Goal: Participate in discussion: Engage in conversation with other users on a specific topic

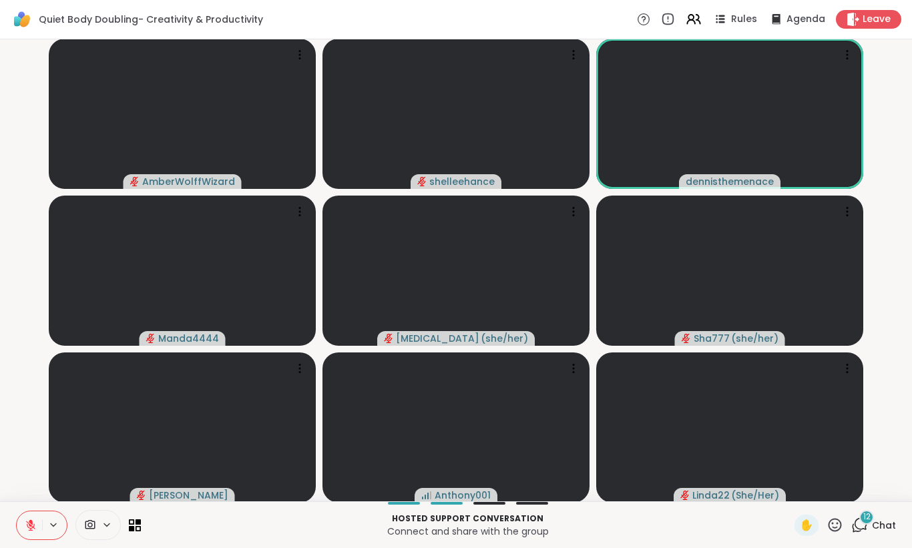
click at [896, 523] on div "Hosted support conversation Connect and share with the group ✋ 12 Chat" at bounding box center [456, 524] width 912 height 47
click at [895, 523] on span "Chat" at bounding box center [884, 525] width 24 height 13
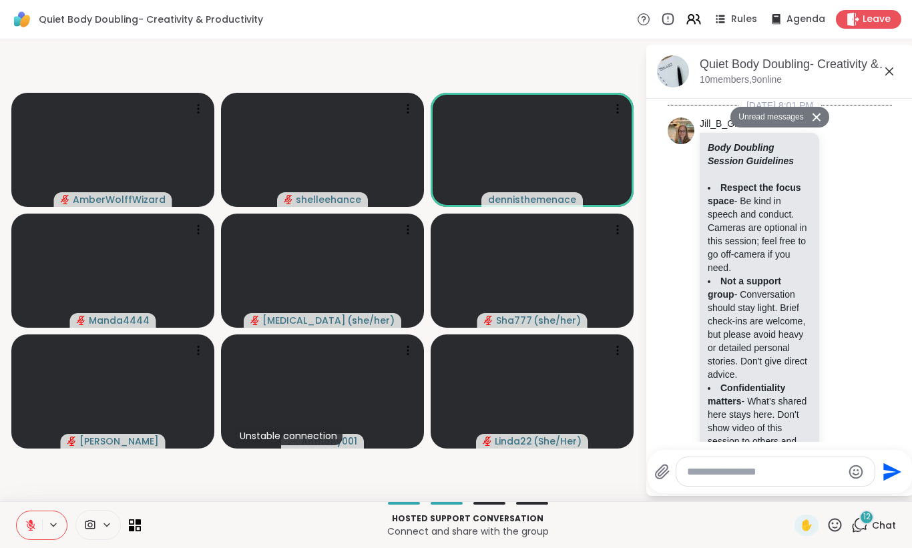
scroll to position [2873, 0]
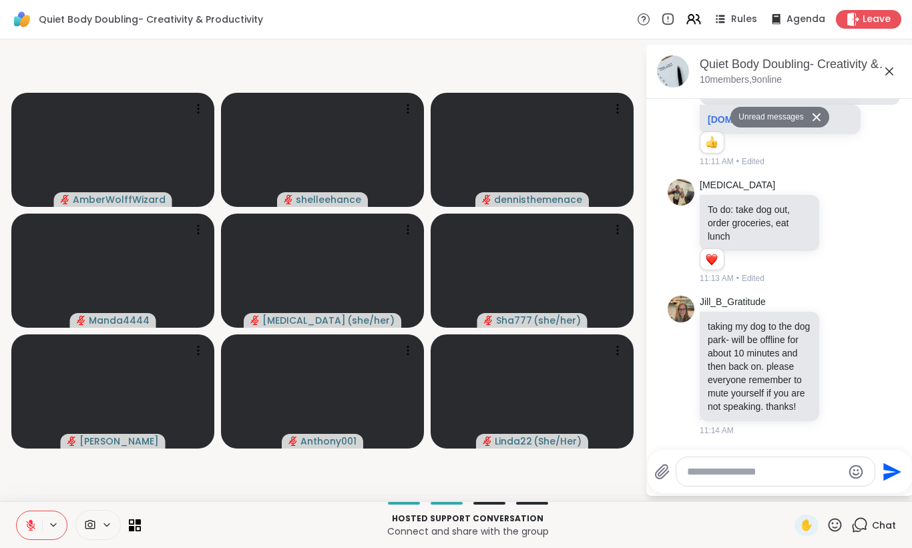
click at [816, 117] on icon at bounding box center [816, 117] width 8 height 8
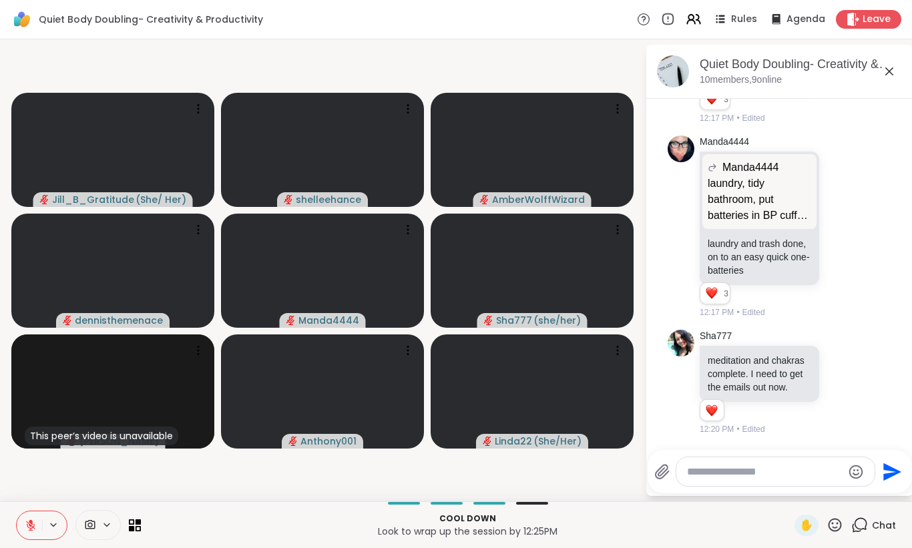
scroll to position [3275, 0]
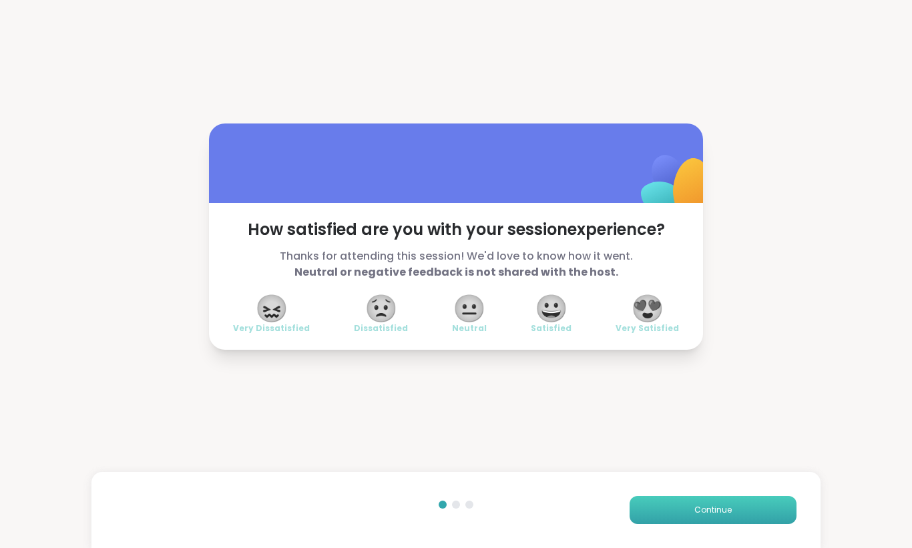
click at [718, 516] on button "Continue" at bounding box center [712, 510] width 167 height 28
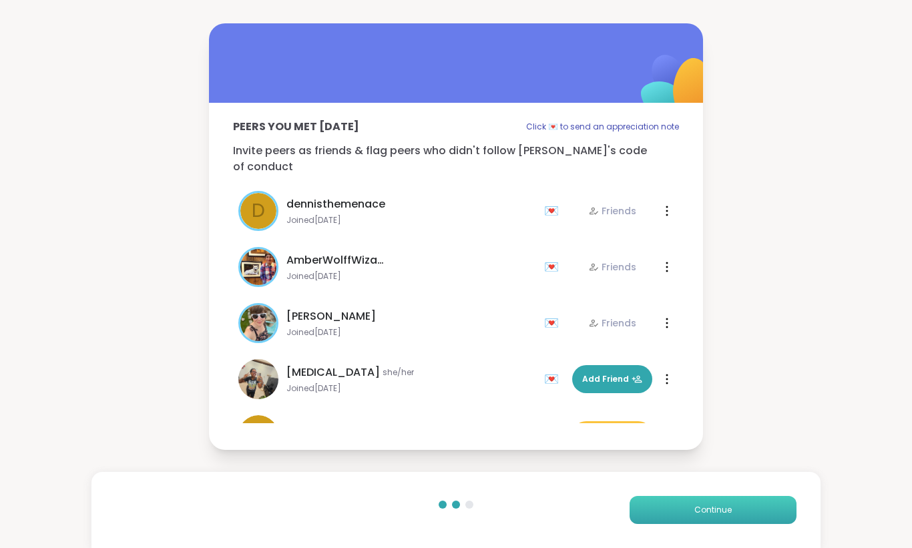
click at [718, 516] on button "Continue" at bounding box center [712, 510] width 167 height 28
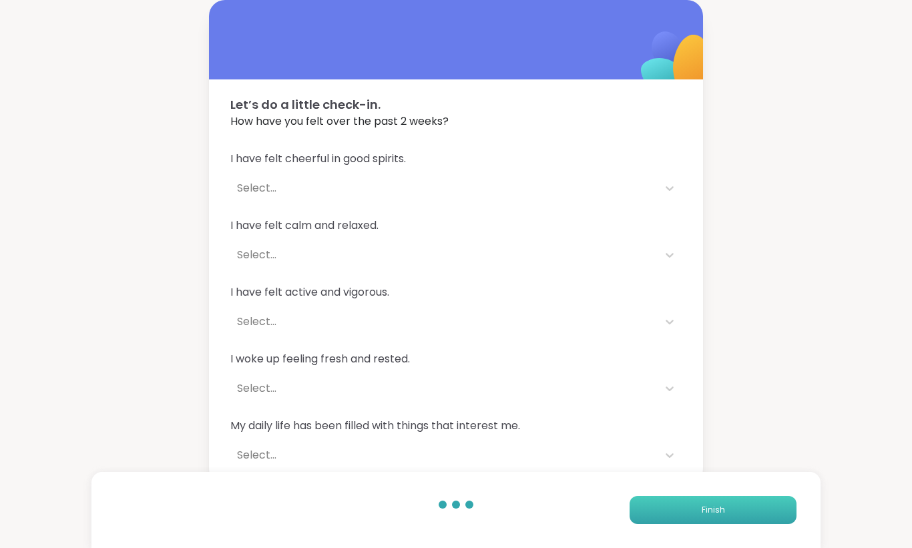
click at [718, 516] on button "Finish" at bounding box center [712, 510] width 167 height 28
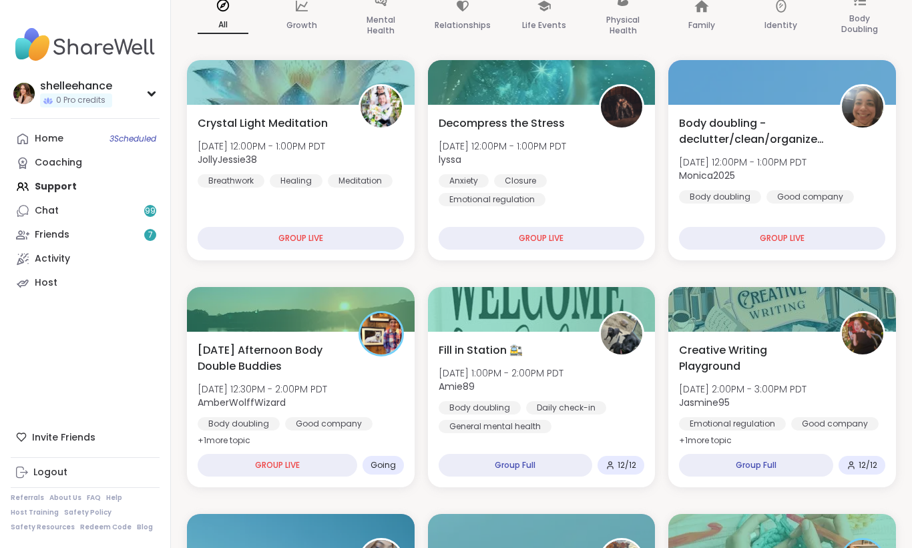
scroll to position [187, 0]
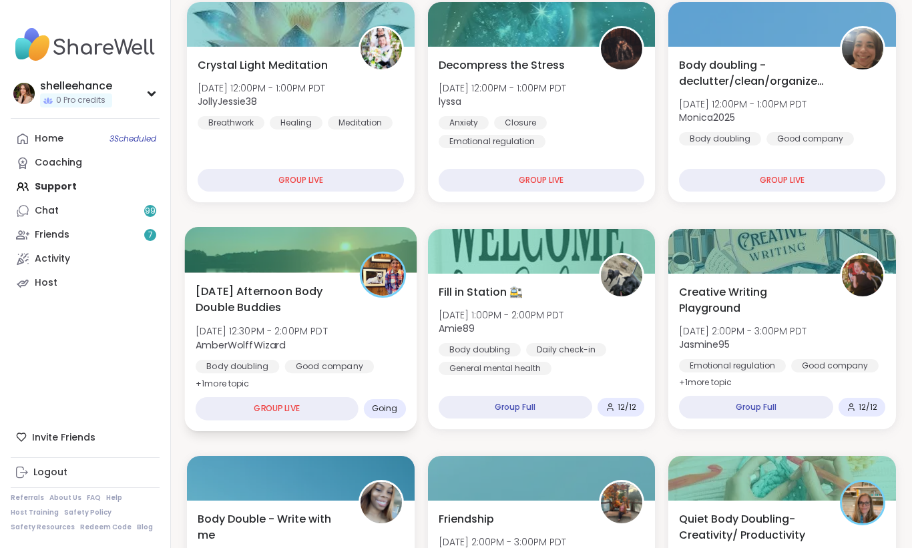
click at [396, 376] on div "Wednesday Afternoon Body Double Buddies Wed, Oct 08 | 12:30PM - 2:00PM PDT Ambe…" at bounding box center [301, 351] width 232 height 159
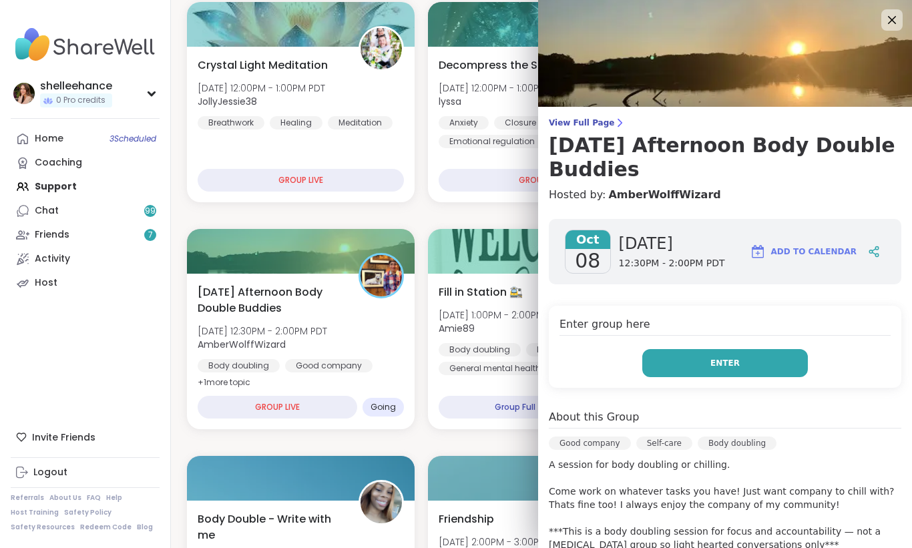
click at [670, 365] on button "Enter" at bounding box center [725, 363] width 166 height 28
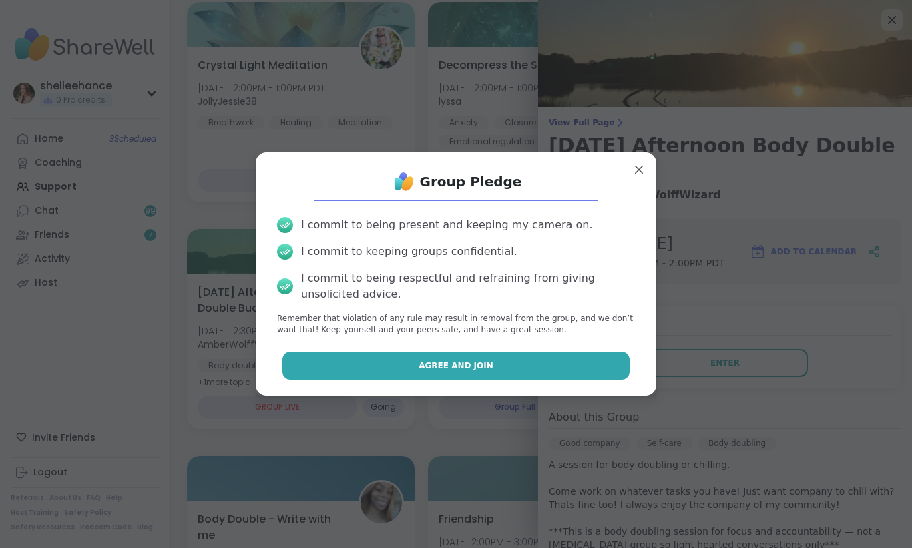
click at [396, 365] on button "Agree and Join" at bounding box center [456, 366] width 348 height 28
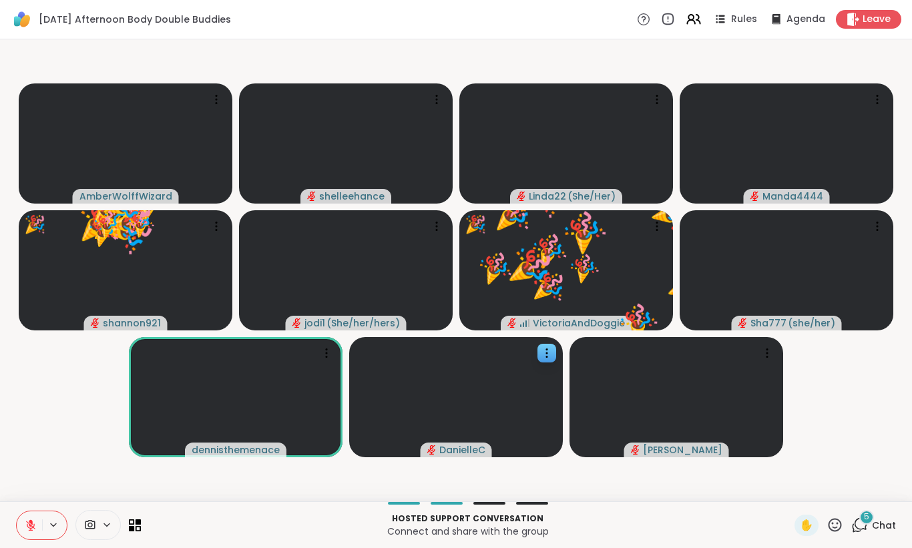
drag, startPoint x: 390, startPoint y: 379, endPoint x: 381, endPoint y: 378, distance: 8.8
click at [381, 378] on video at bounding box center [456, 397] width 214 height 120
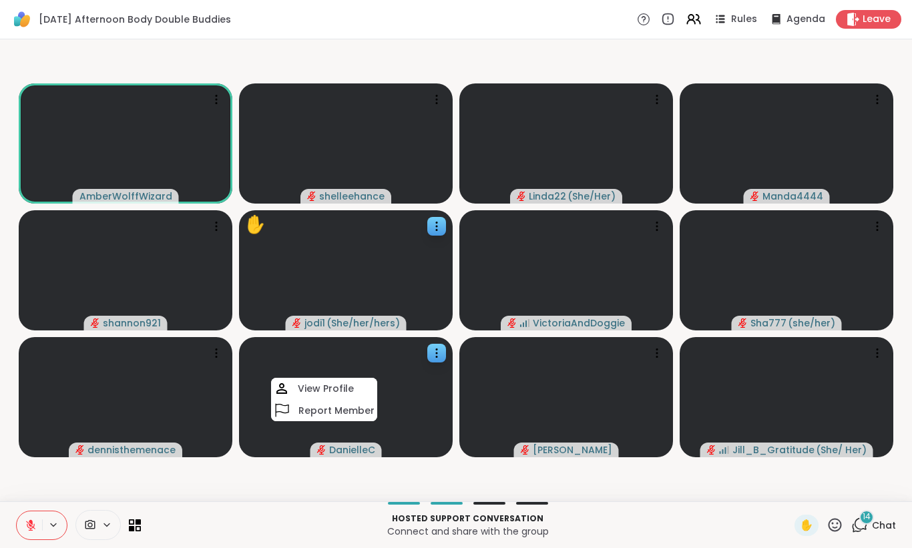
click at [364, 276] on video at bounding box center [346, 270] width 214 height 120
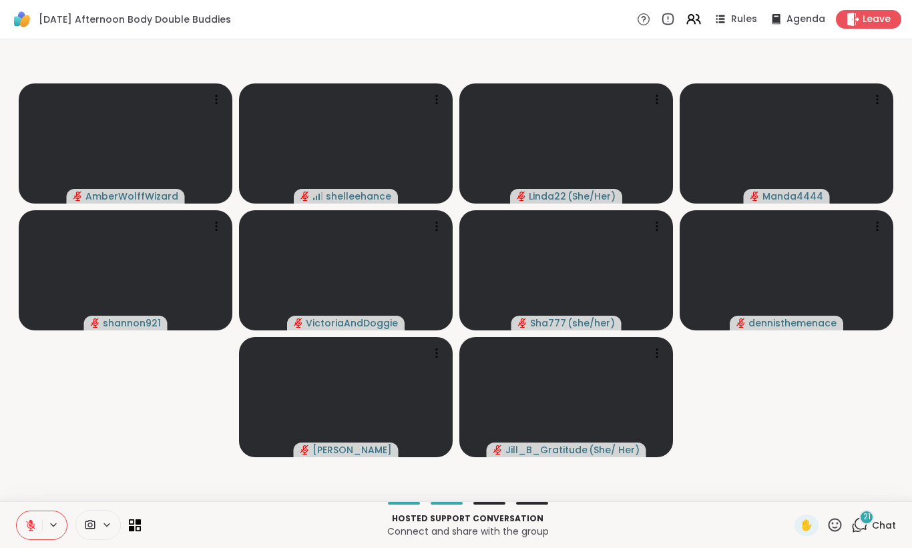
click at [22, 523] on button at bounding box center [29, 525] width 25 height 28
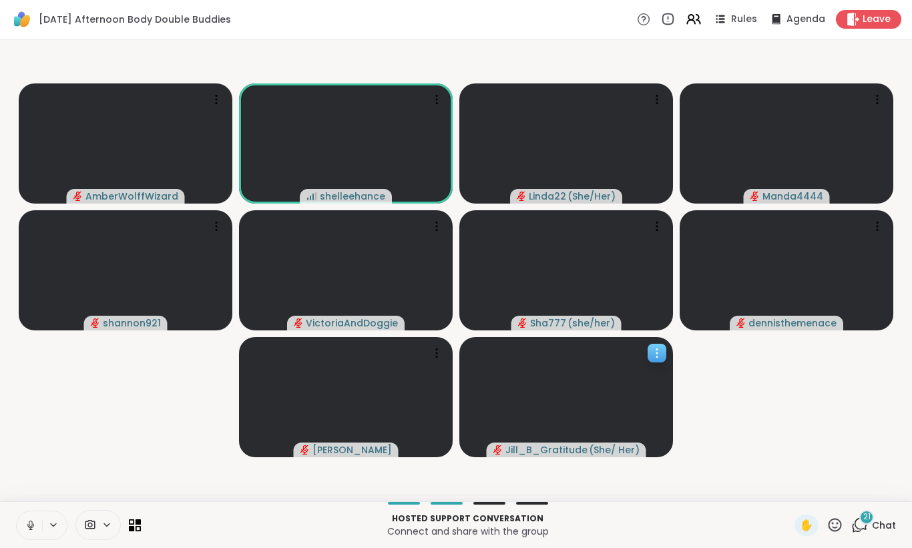
click at [667, 384] on video at bounding box center [566, 397] width 214 height 120
click at [872, 521] on div "21" at bounding box center [866, 517] width 15 height 15
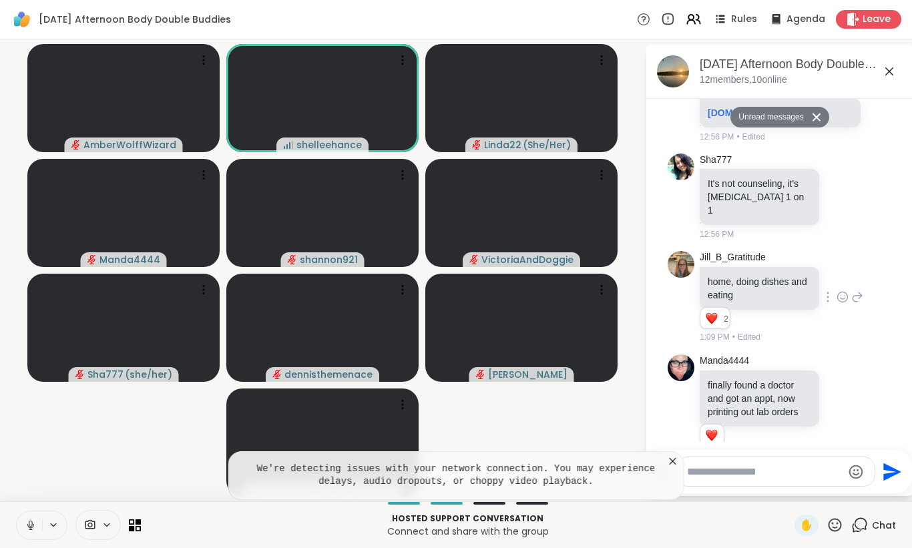
scroll to position [2559, 0]
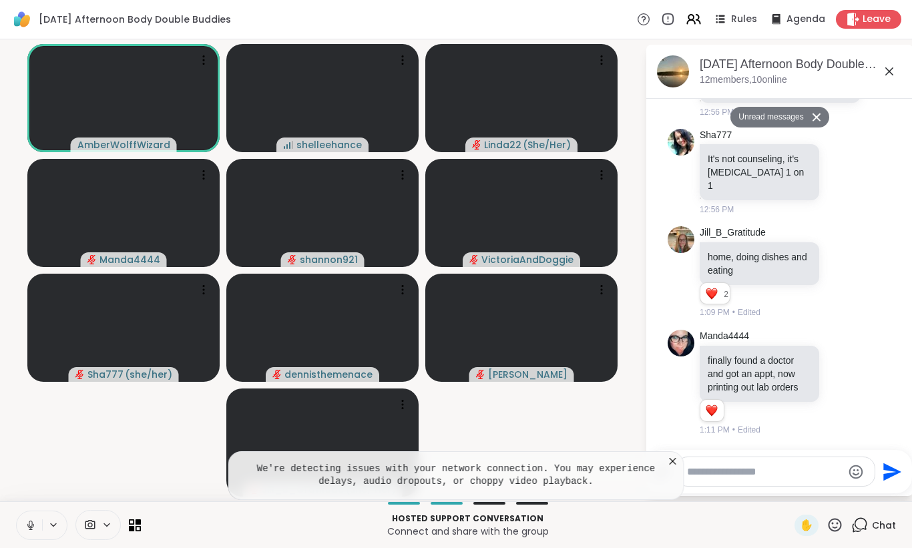
click at [889, 68] on icon at bounding box center [889, 71] width 16 height 16
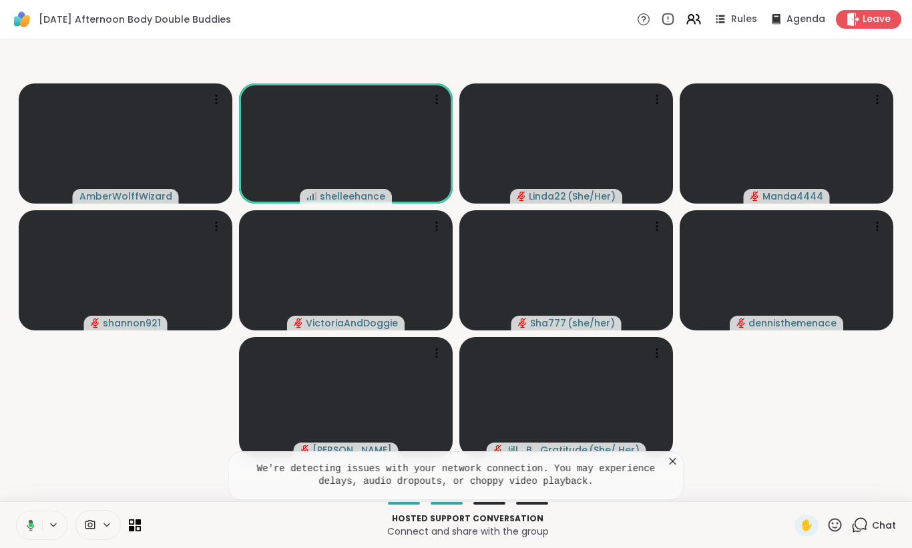
click at [29, 529] on icon at bounding box center [29, 525] width 12 height 12
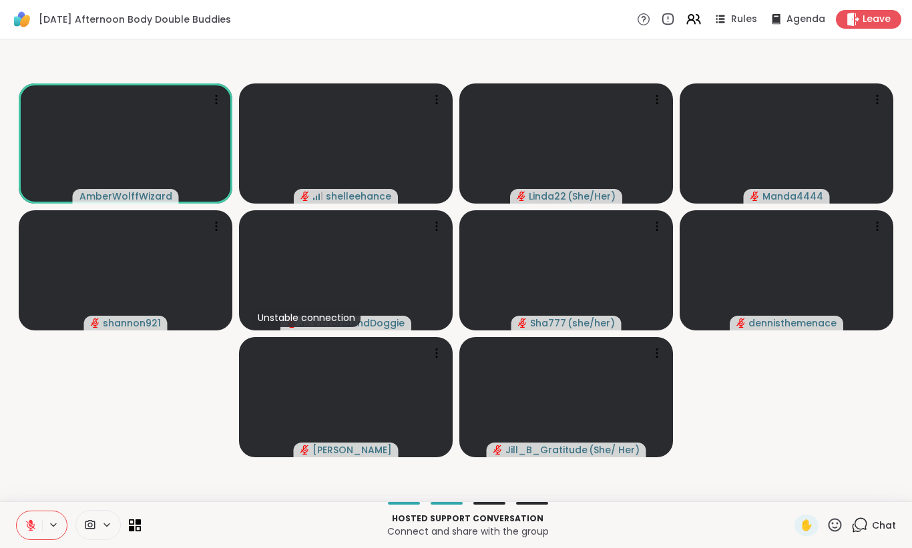
click at [29, 531] on button at bounding box center [29, 525] width 25 height 28
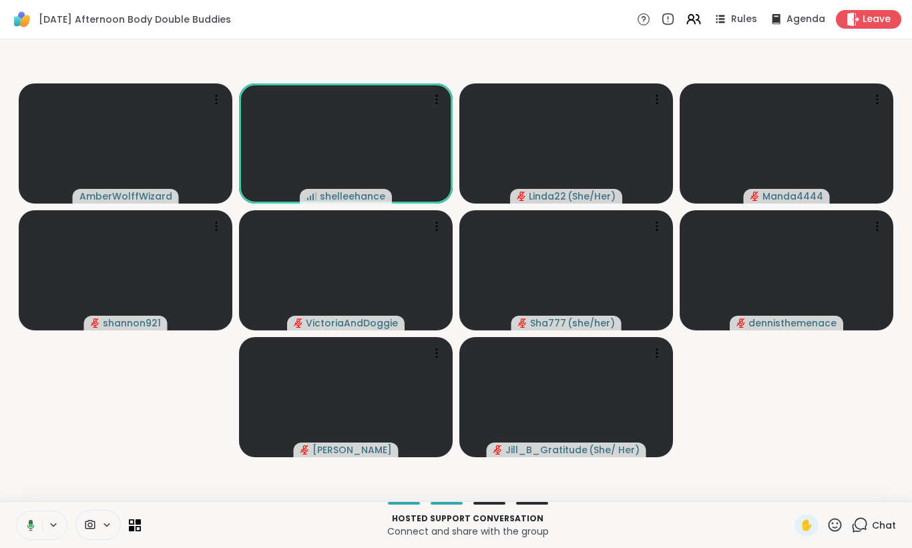
click at [29, 531] on button at bounding box center [28, 525] width 27 height 28
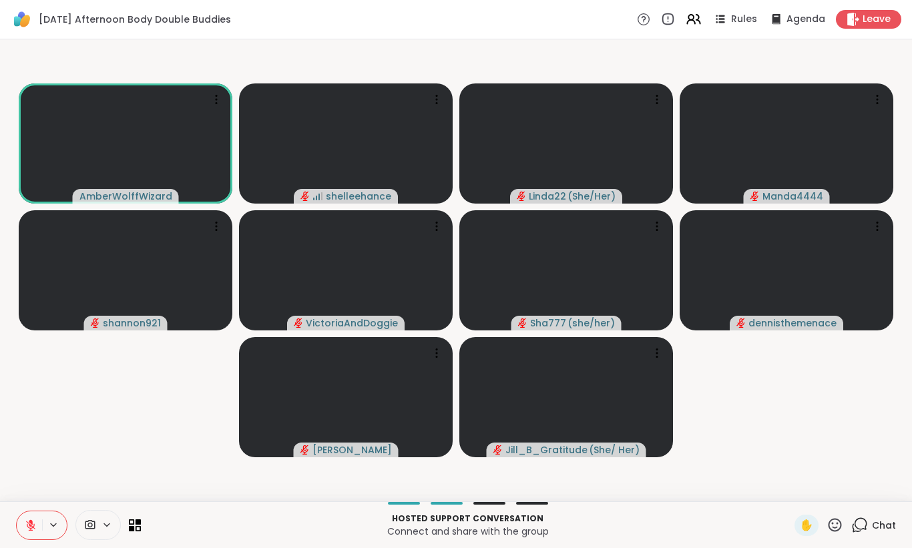
click at [873, 523] on span "Chat" at bounding box center [884, 525] width 24 height 13
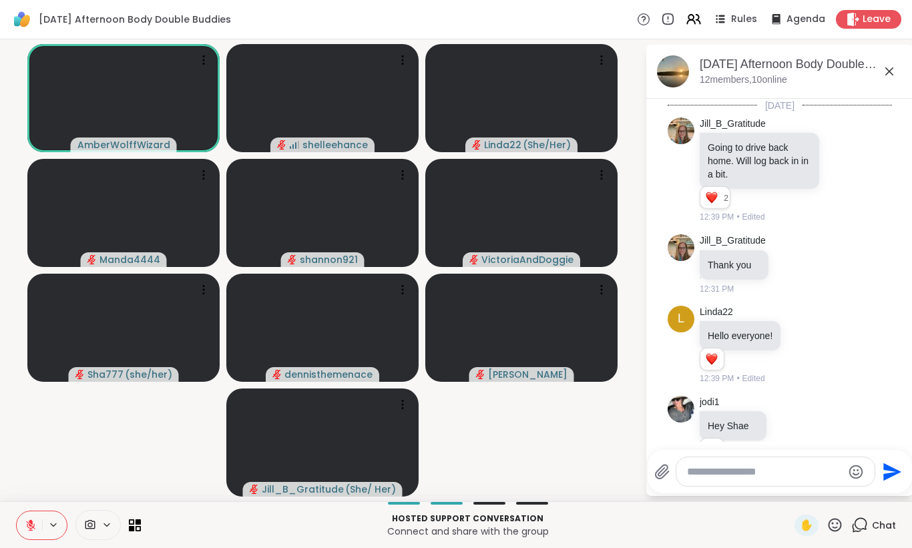
scroll to position [2527, 0]
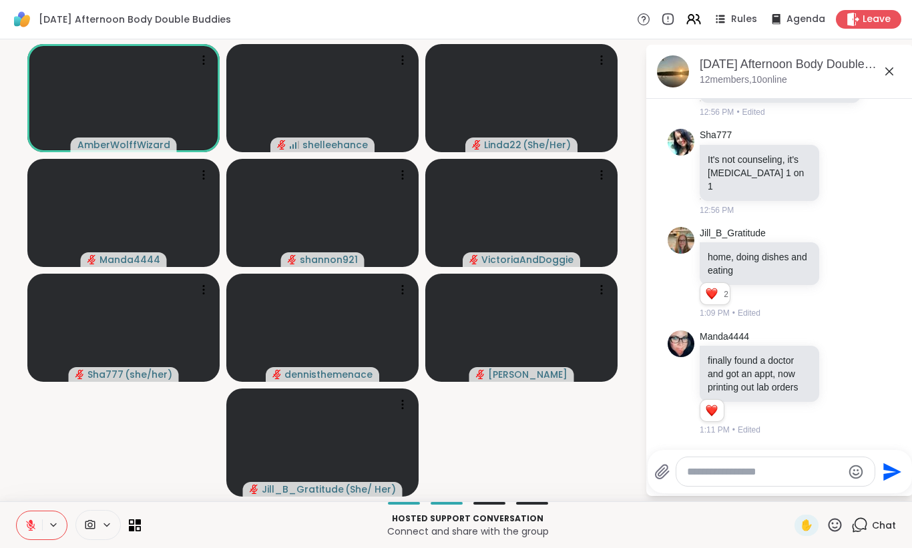
drag, startPoint x: 888, startPoint y: 69, endPoint x: 884, endPoint y: 107, distance: 37.5
click at [884, 93] on div "Wednesday Afternoon Body Double Buddies, Oct 08 12 members, 10 online Today Jil…" at bounding box center [779, 270] width 267 height 451
click at [839, 148] on div "Sha777 It's not counseling, it's peer support 1 on 1 12:56 PM" at bounding box center [782, 172] width 164 height 87
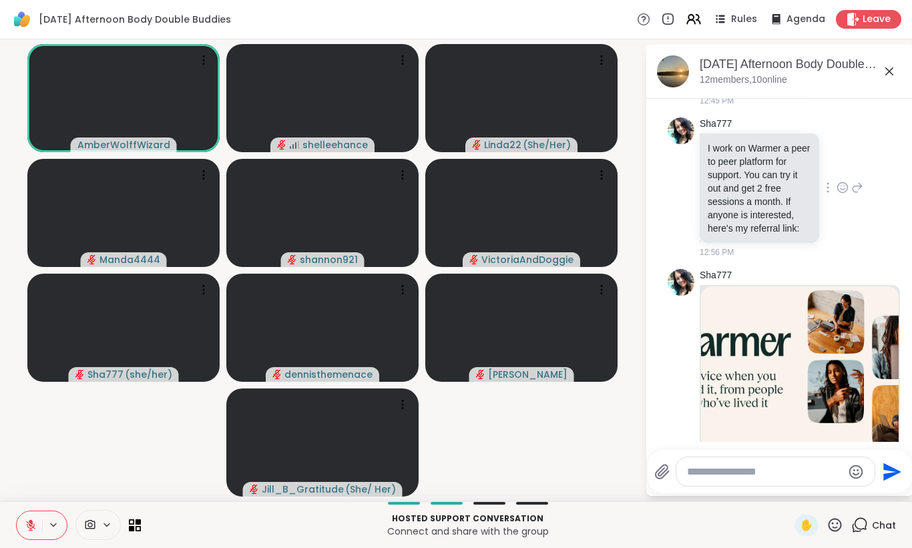
scroll to position [2074, 0]
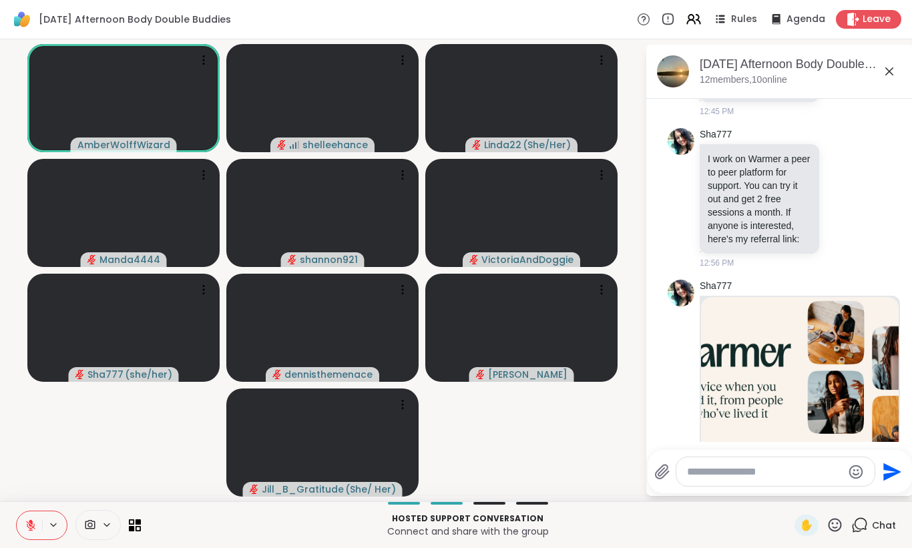
click at [889, 69] on icon at bounding box center [889, 71] width 16 height 16
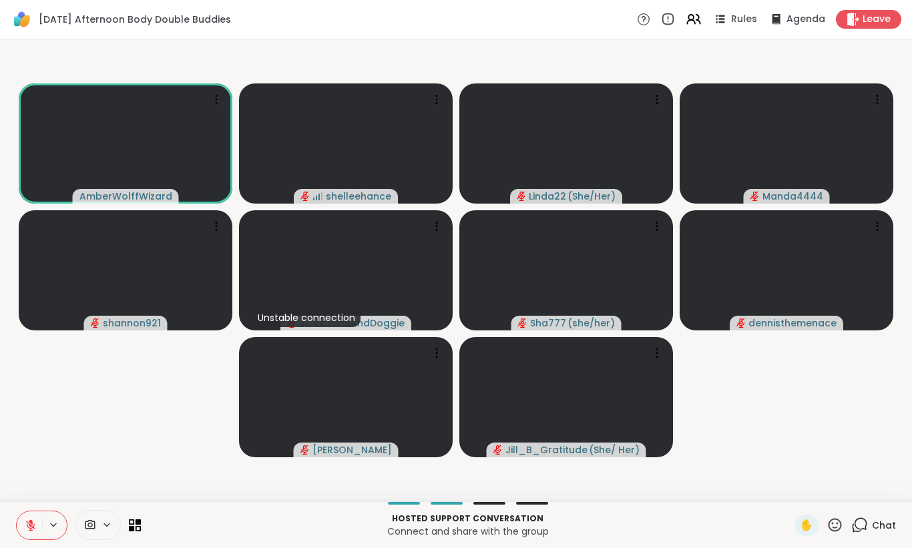
click at [25, 525] on icon at bounding box center [31, 525] width 12 height 12
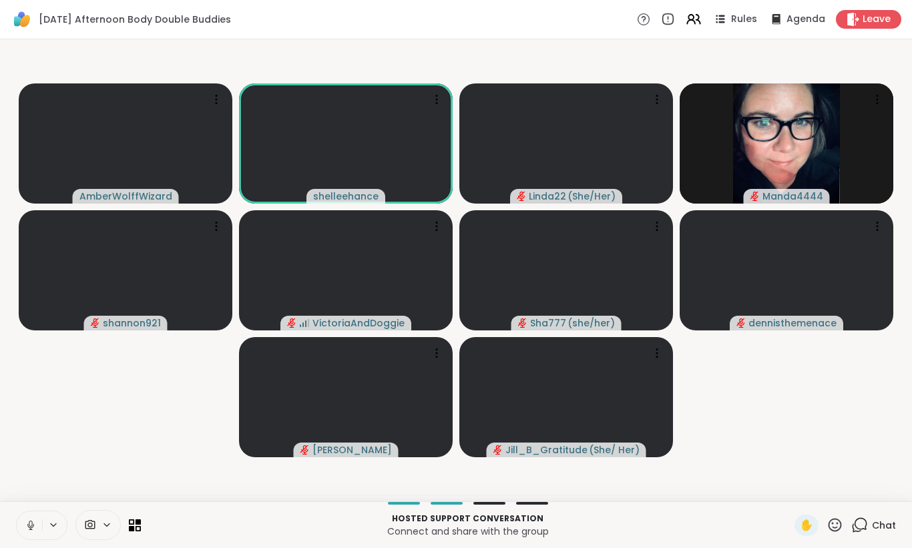
click at [21, 531] on button at bounding box center [29, 525] width 25 height 28
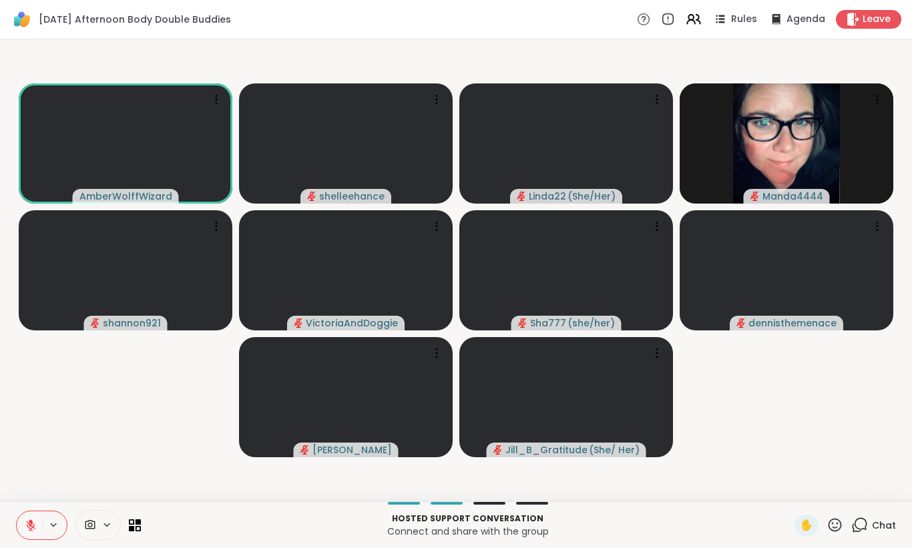
click at [21, 531] on button at bounding box center [29, 525] width 25 height 28
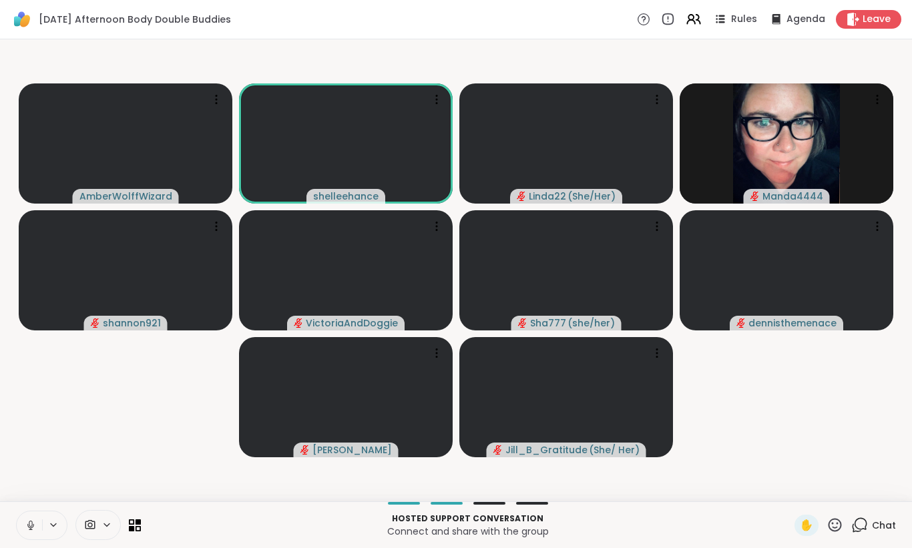
click at [25, 529] on icon at bounding box center [31, 525] width 12 height 12
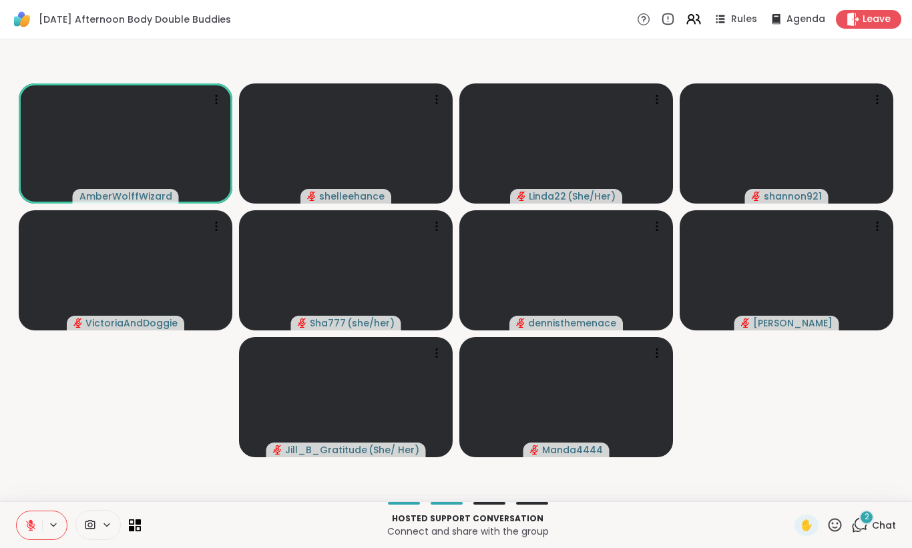
click at [25, 529] on icon at bounding box center [31, 525] width 12 height 12
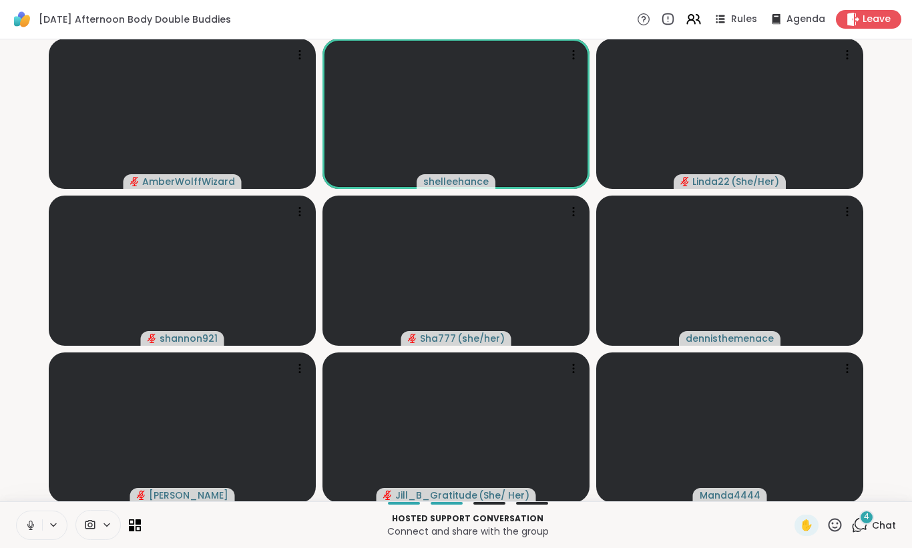
click at [25, 529] on icon at bounding box center [31, 525] width 12 height 12
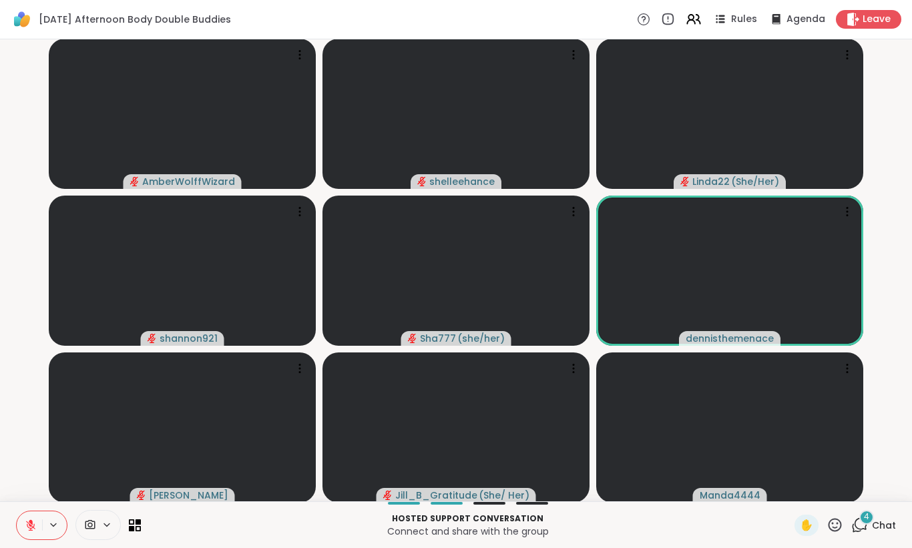
click at [25, 529] on icon at bounding box center [31, 525] width 12 height 12
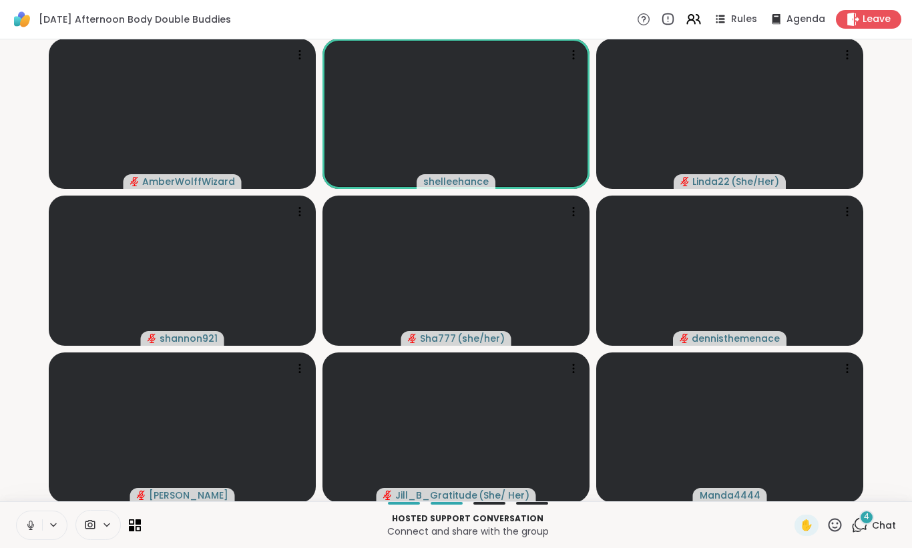
click at [25, 529] on icon at bounding box center [31, 525] width 12 height 12
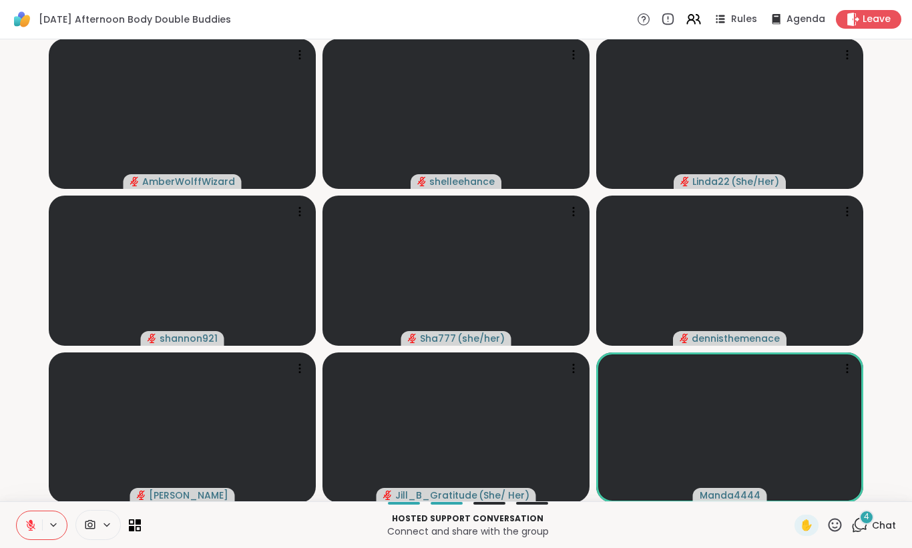
click at [25, 529] on icon at bounding box center [31, 525] width 12 height 12
click at [875, 519] on span "Chat" at bounding box center [884, 525] width 24 height 13
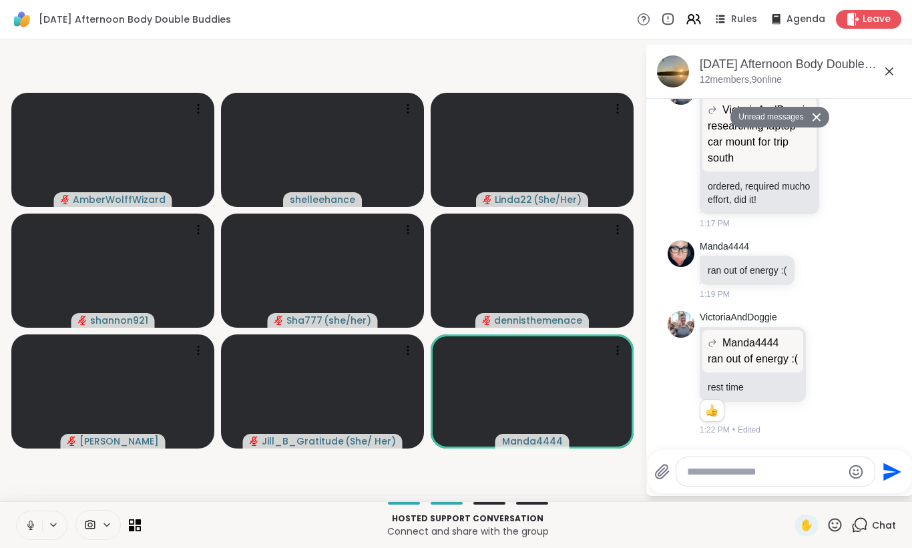
scroll to position [3143, 0]
click at [886, 77] on icon at bounding box center [889, 71] width 16 height 16
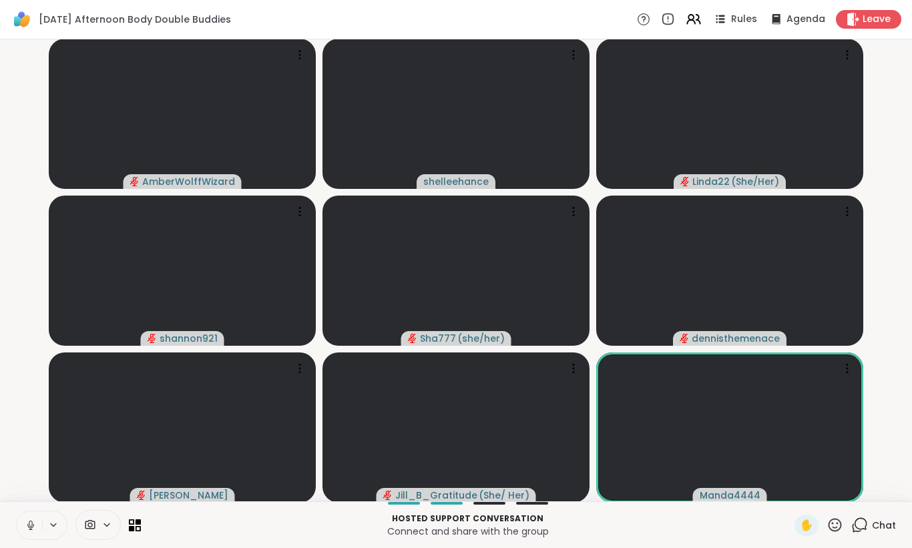
click at [21, 526] on button at bounding box center [29, 525] width 25 height 28
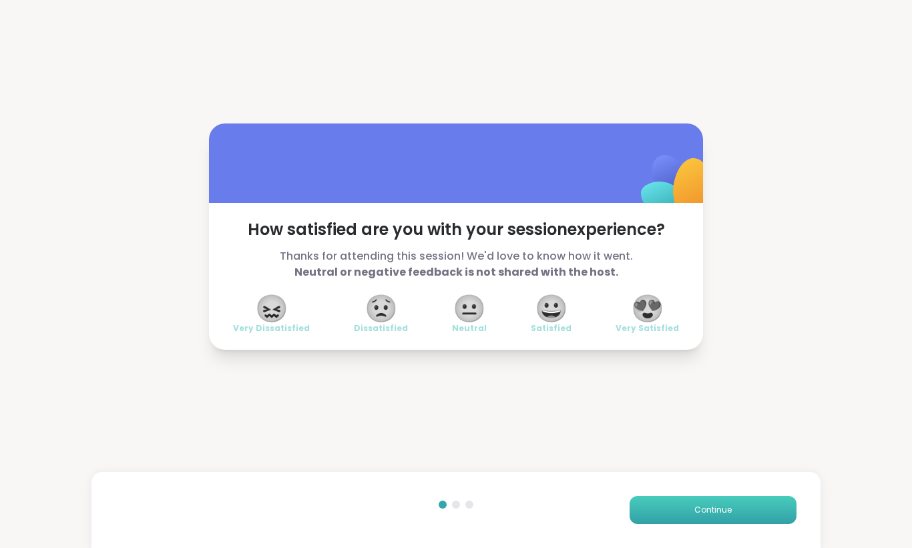
click at [712, 517] on button "Continue" at bounding box center [712, 510] width 167 height 28
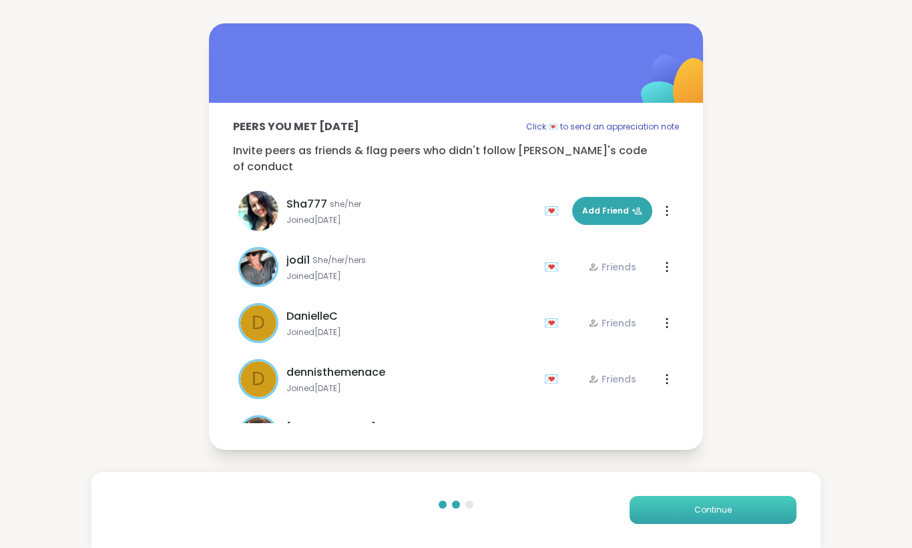
click at [712, 517] on button "Continue" at bounding box center [712, 510] width 167 height 28
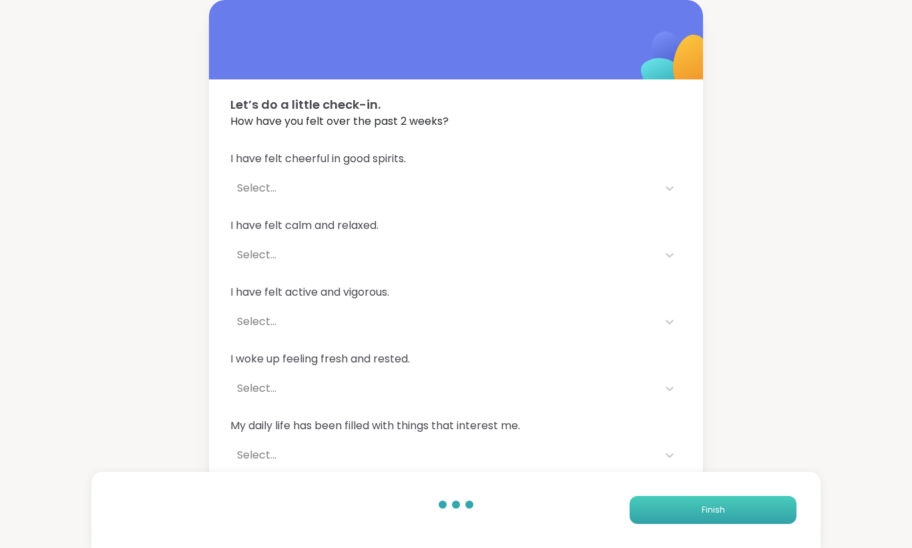
click at [712, 517] on button "Finish" at bounding box center [712, 510] width 167 height 28
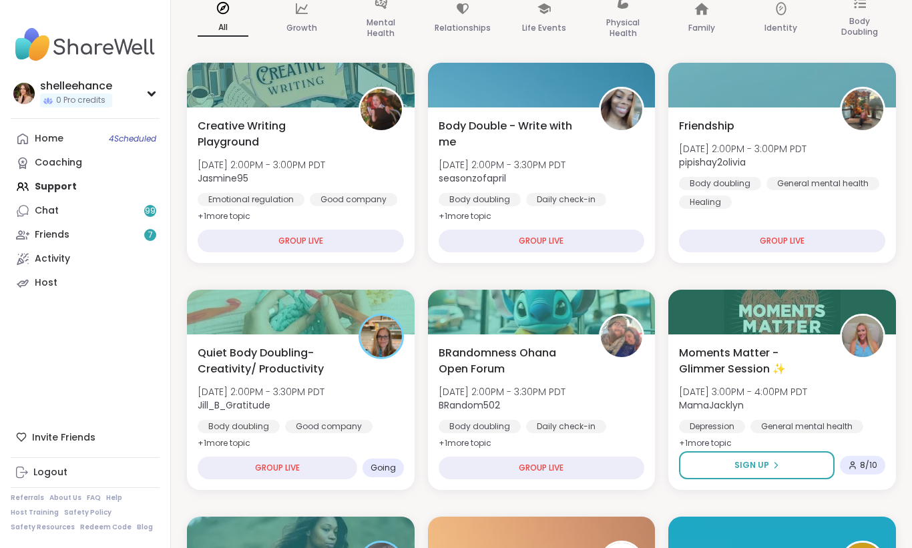
scroll to position [130, 0]
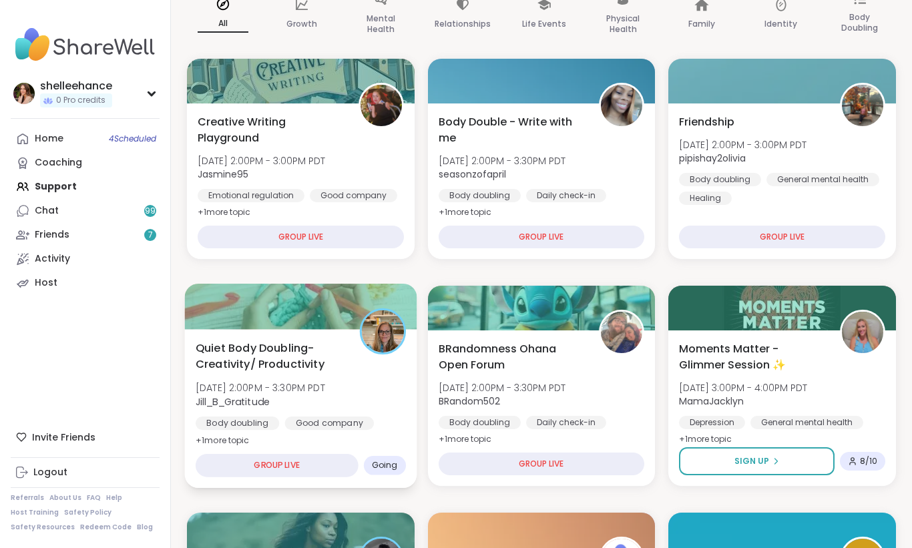
click at [378, 439] on div "Quiet Body Doubling- Creativity/ Productivity Wed, Oct 08 | 2:00PM - 3:30PM PDT…" at bounding box center [301, 408] width 232 height 159
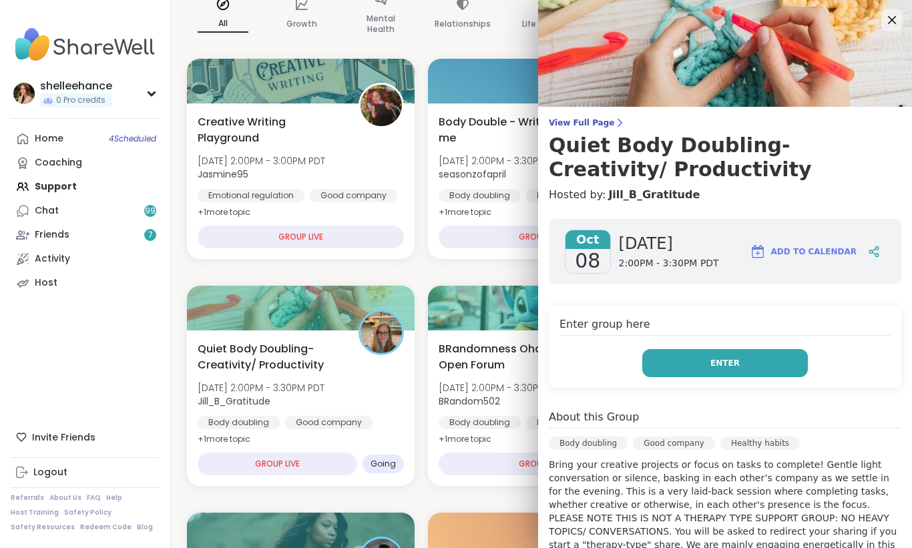
click at [669, 375] on button "Enter" at bounding box center [725, 363] width 166 height 28
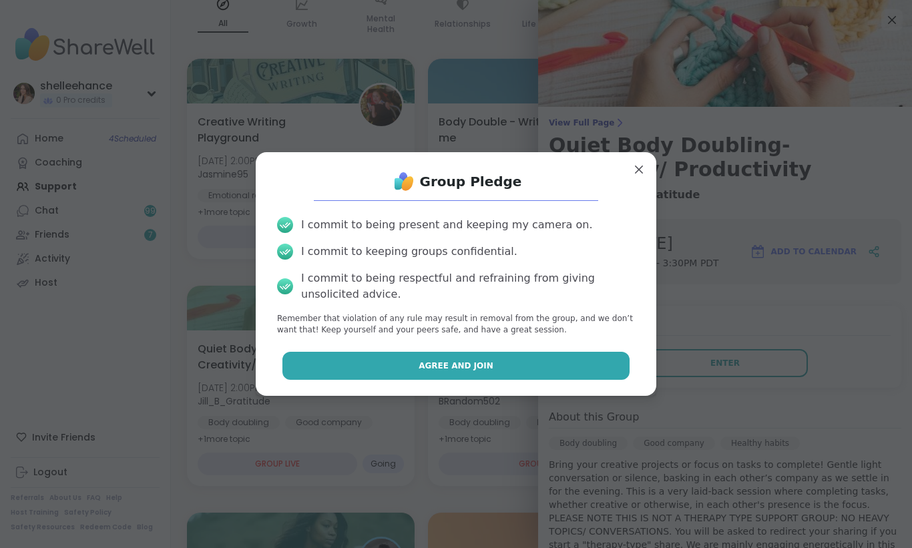
click at [395, 360] on button "Agree and Join" at bounding box center [456, 366] width 348 height 28
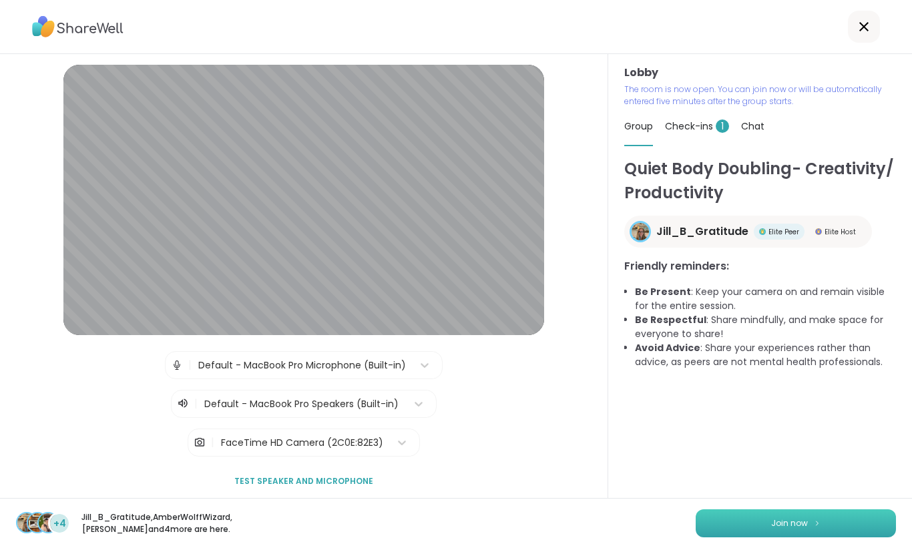
click at [783, 525] on span "Join now" at bounding box center [789, 523] width 37 height 12
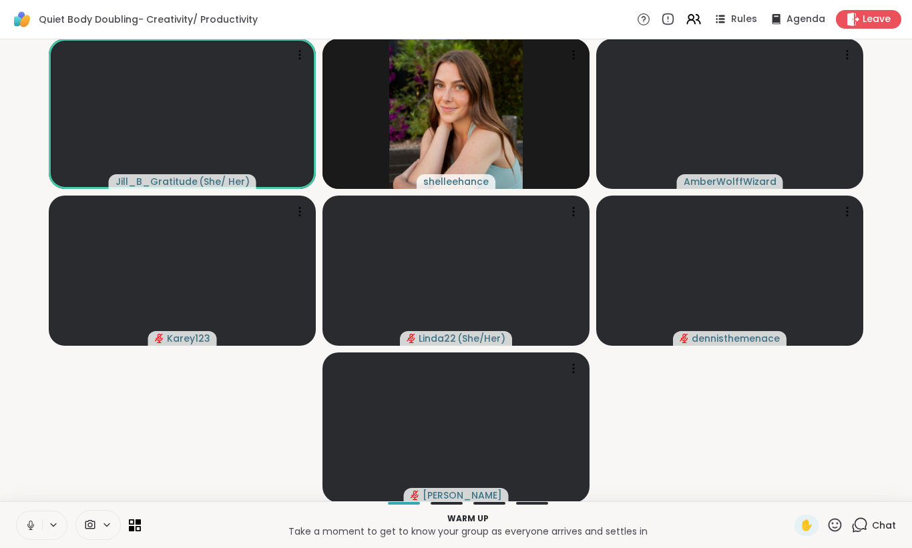
click at [23, 528] on button at bounding box center [29, 525] width 25 height 28
click at [28, 524] on icon at bounding box center [31, 525] width 12 height 12
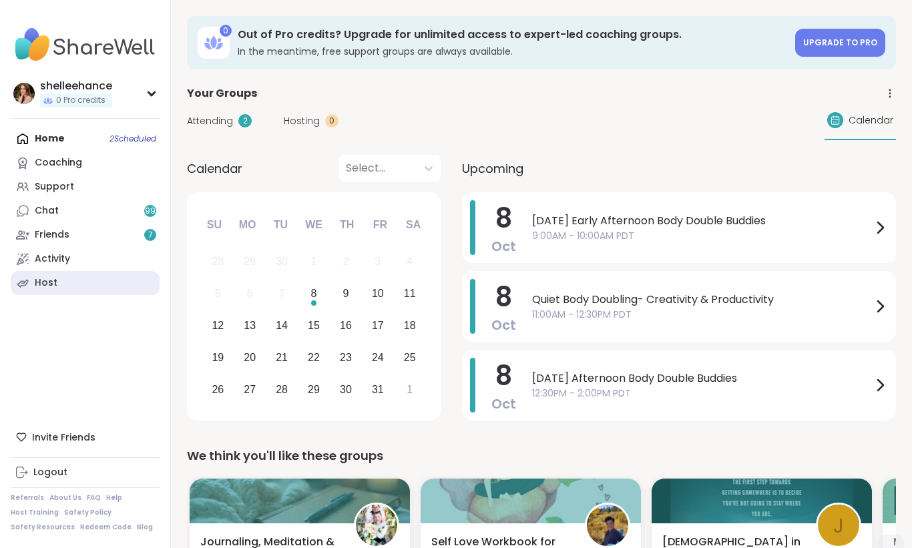
click at [94, 286] on link "Host" at bounding box center [85, 283] width 149 height 24
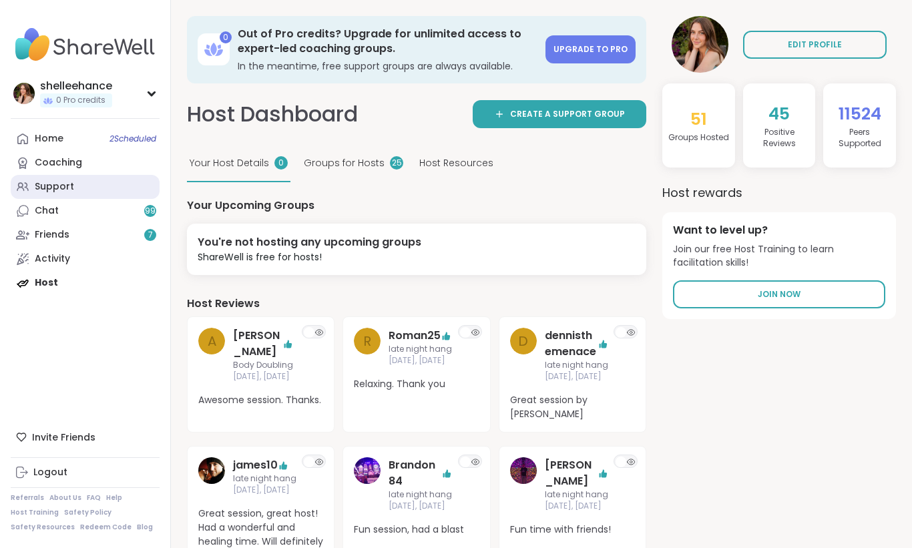
click at [107, 191] on link "Support" at bounding box center [85, 187] width 149 height 24
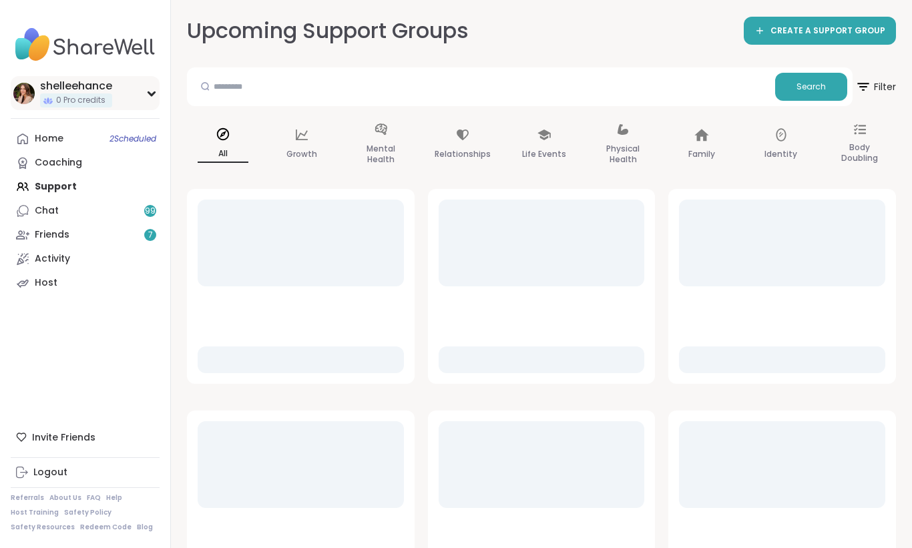
click at [133, 109] on div "shelleehance 0 Pro credits" at bounding box center [85, 93] width 149 height 34
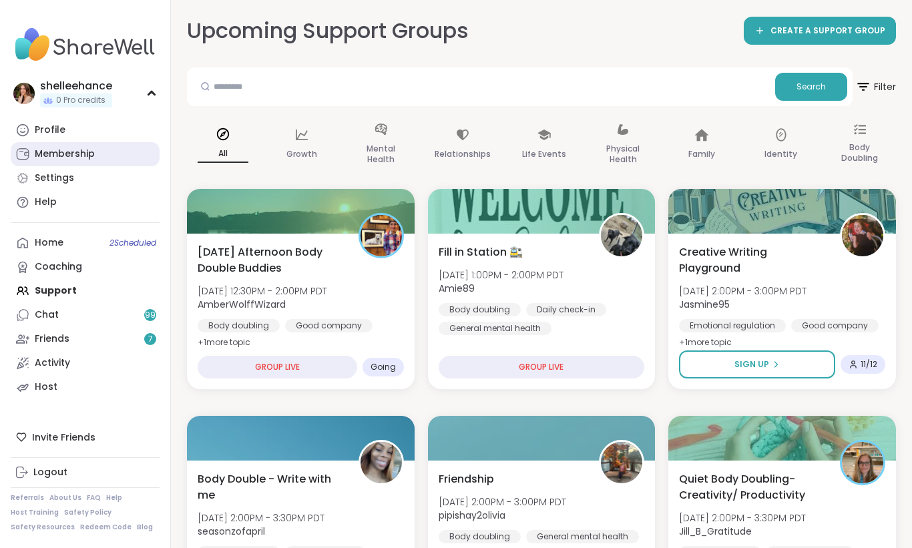
click at [115, 153] on link "Membership" at bounding box center [85, 154] width 149 height 24
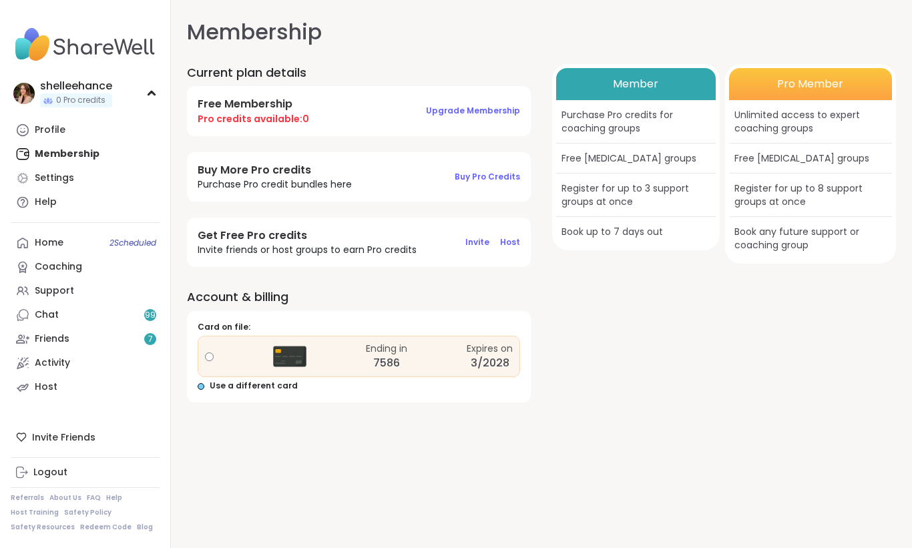
click at [268, 388] on span "Use a different card" at bounding box center [254, 385] width 88 height 11
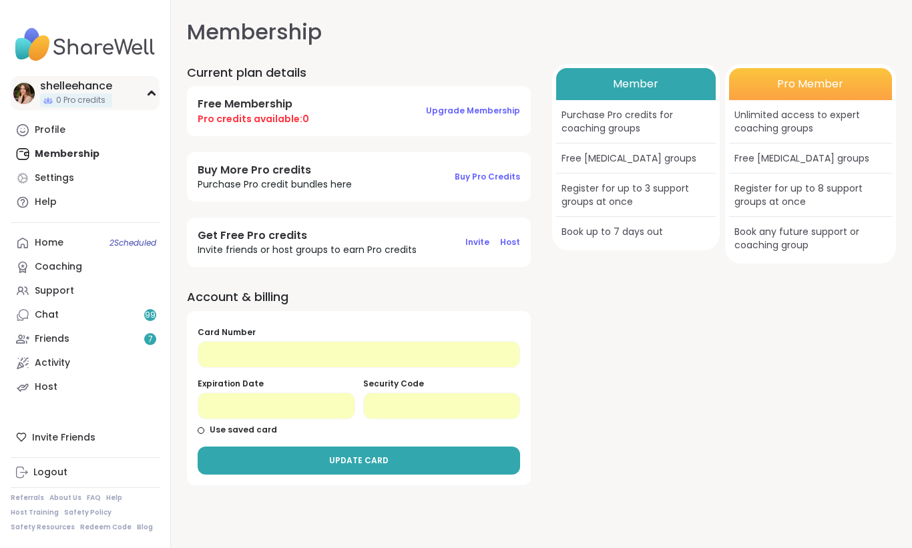
click at [148, 90] on icon at bounding box center [151, 93] width 11 height 7
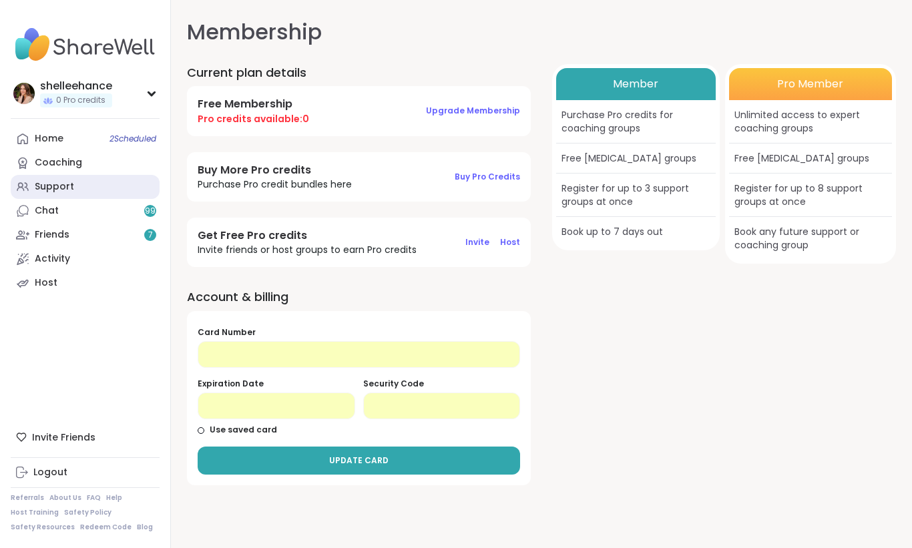
click at [73, 192] on link "Support" at bounding box center [85, 187] width 149 height 24
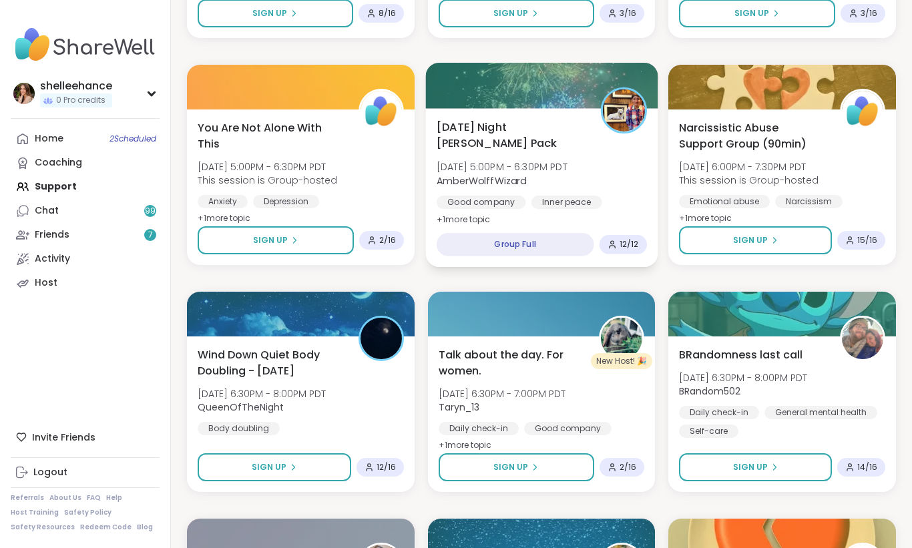
scroll to position [1490, 0]
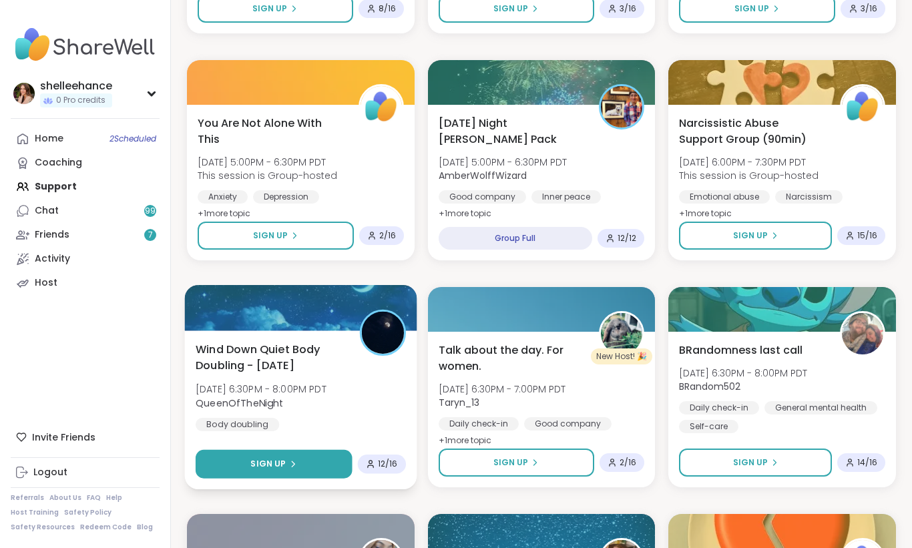
click at [234, 457] on button "Sign Up" at bounding box center [274, 464] width 156 height 29
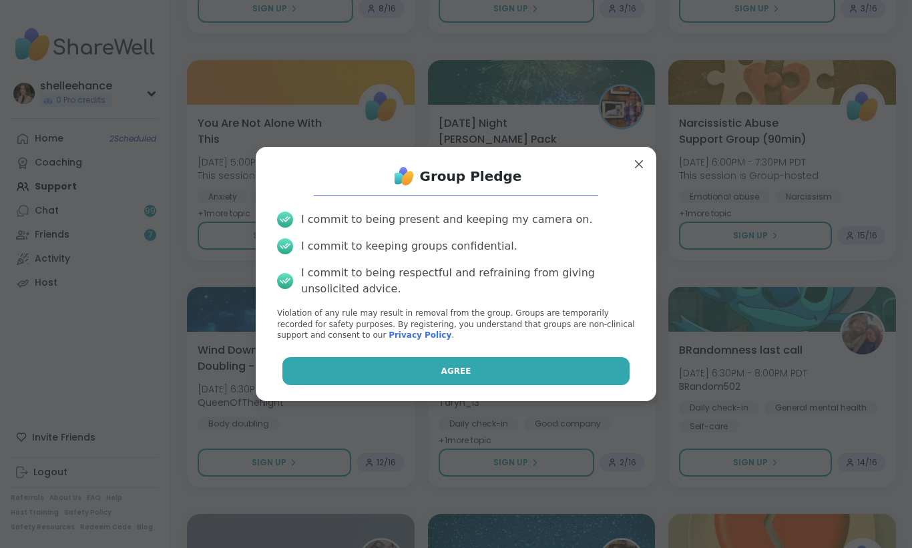
click at [405, 373] on button "Agree" at bounding box center [456, 371] width 348 height 28
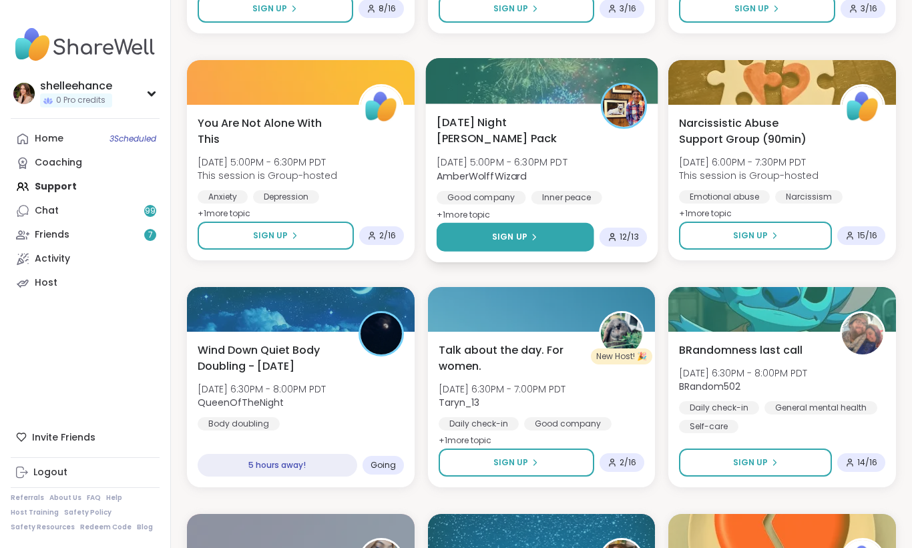
click at [483, 232] on button "Sign Up" at bounding box center [515, 237] width 157 height 29
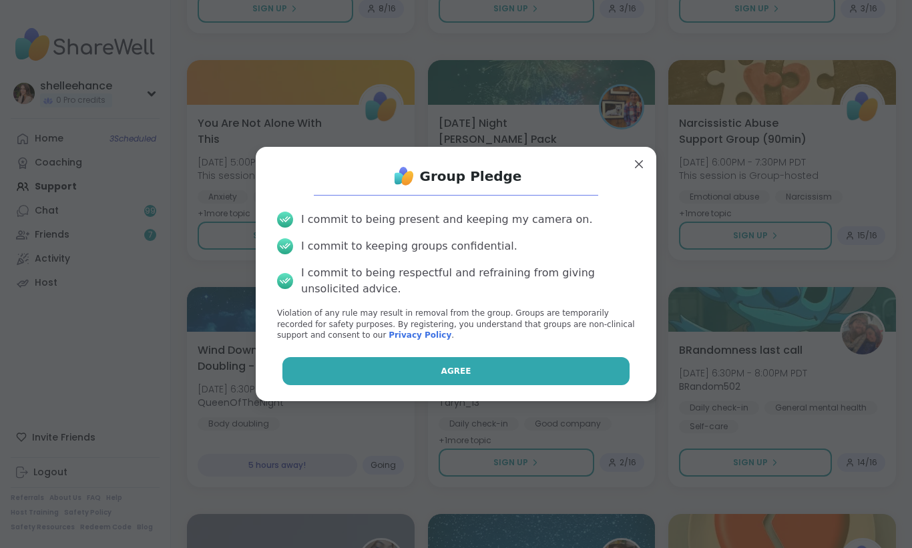
click at [373, 364] on button "Agree" at bounding box center [456, 371] width 348 height 28
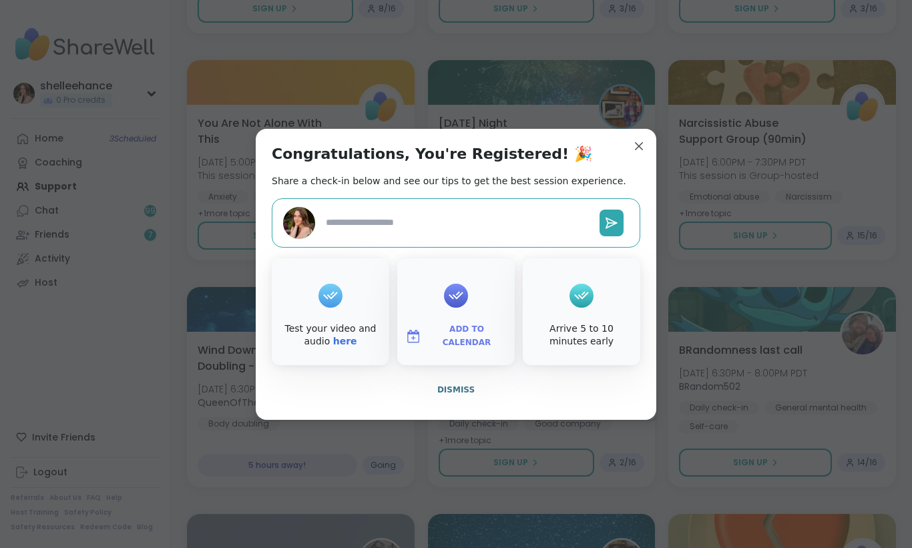
type textarea "*"
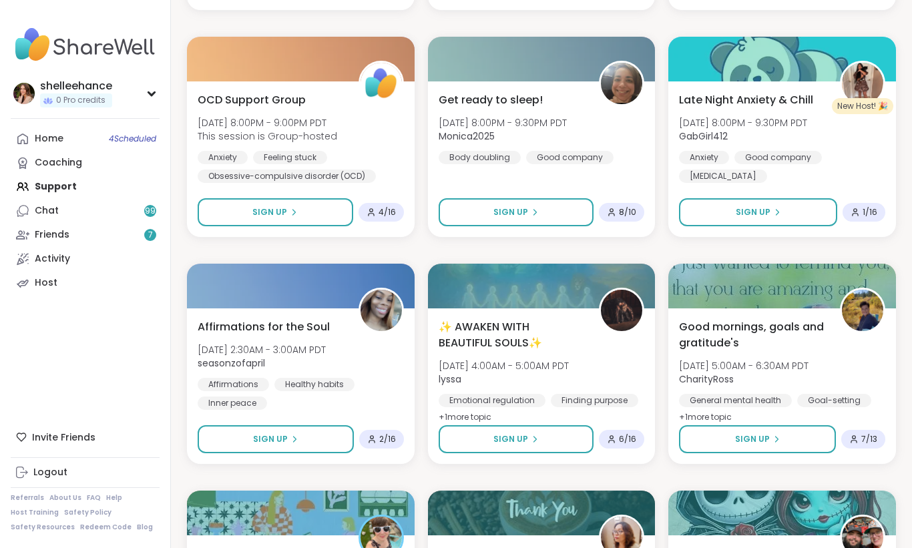
scroll to position [2251, 0]
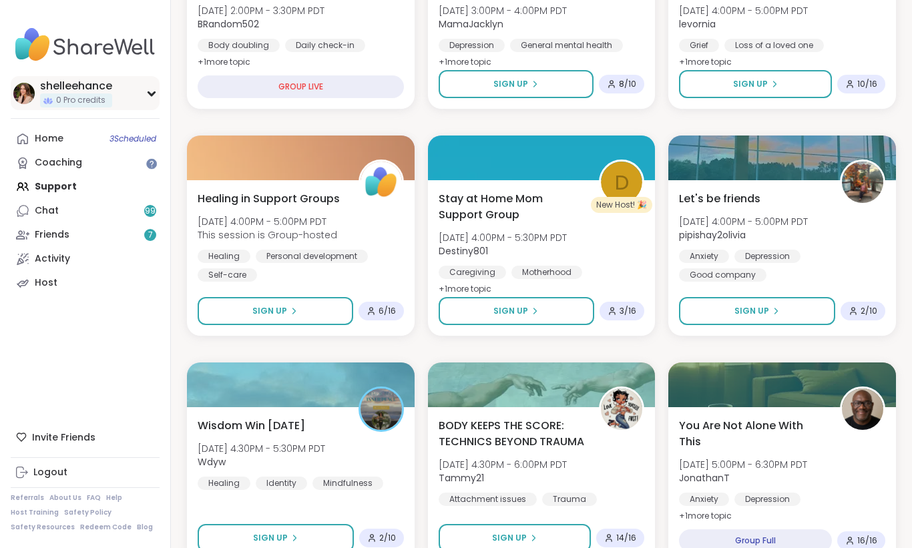
click at [142, 91] on div "shelleehance 0 Pro credits" at bounding box center [85, 93] width 149 height 34
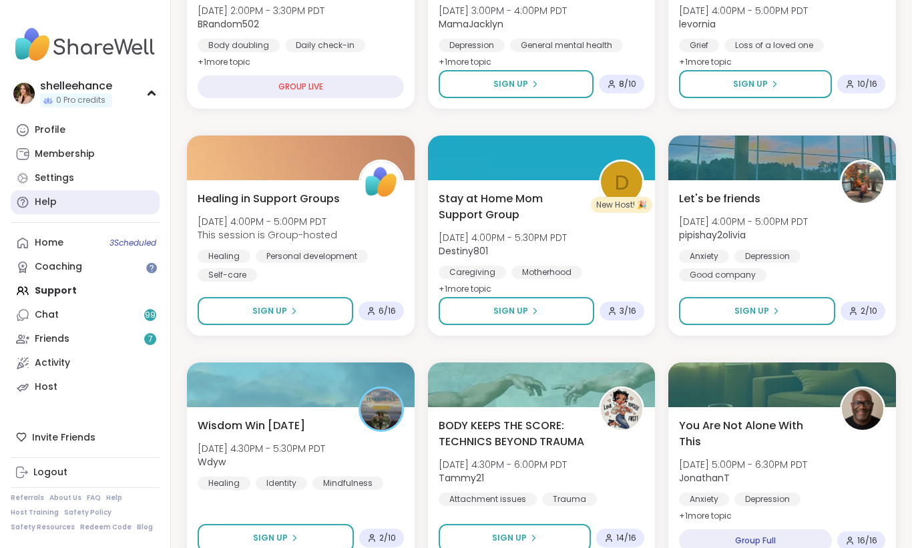
click at [111, 198] on link "Help" at bounding box center [85, 202] width 149 height 24
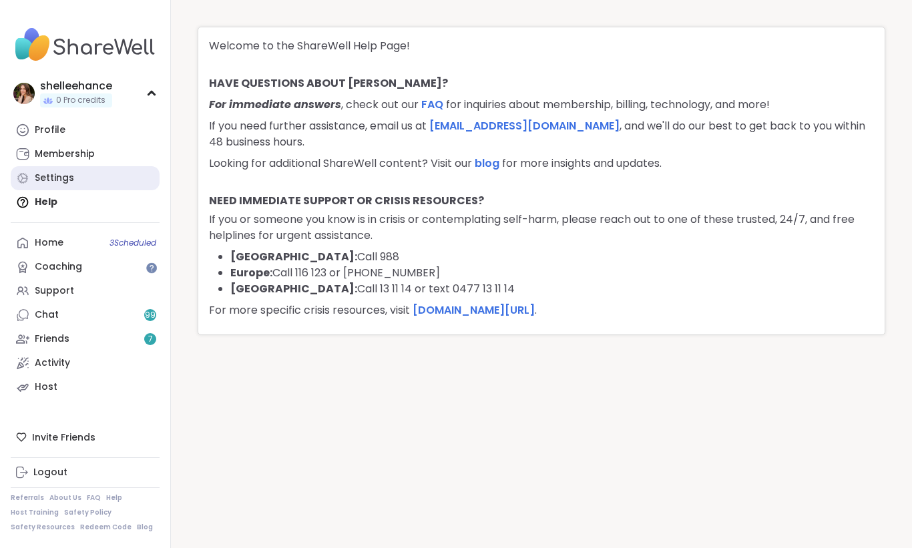
click at [115, 186] on link "Settings" at bounding box center [85, 178] width 149 height 24
select select "**"
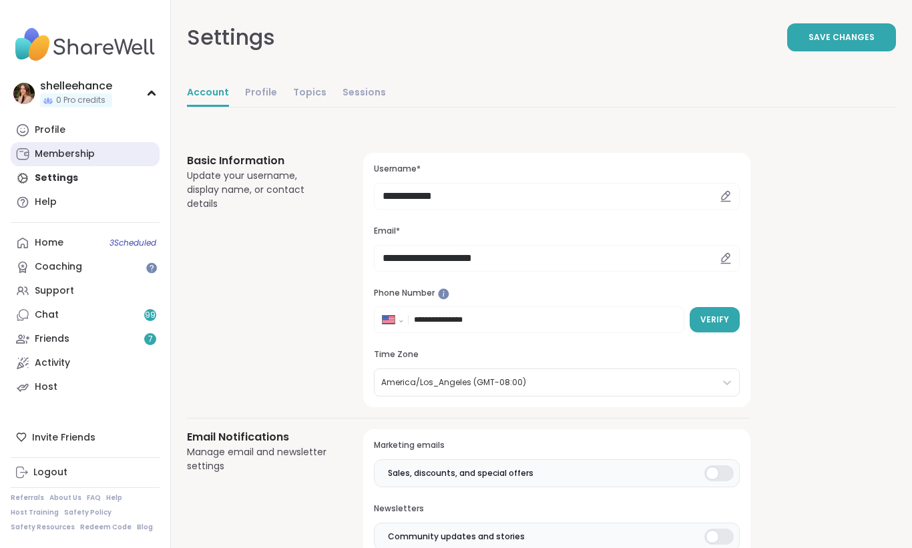
click at [133, 154] on link "Membership" at bounding box center [85, 154] width 149 height 24
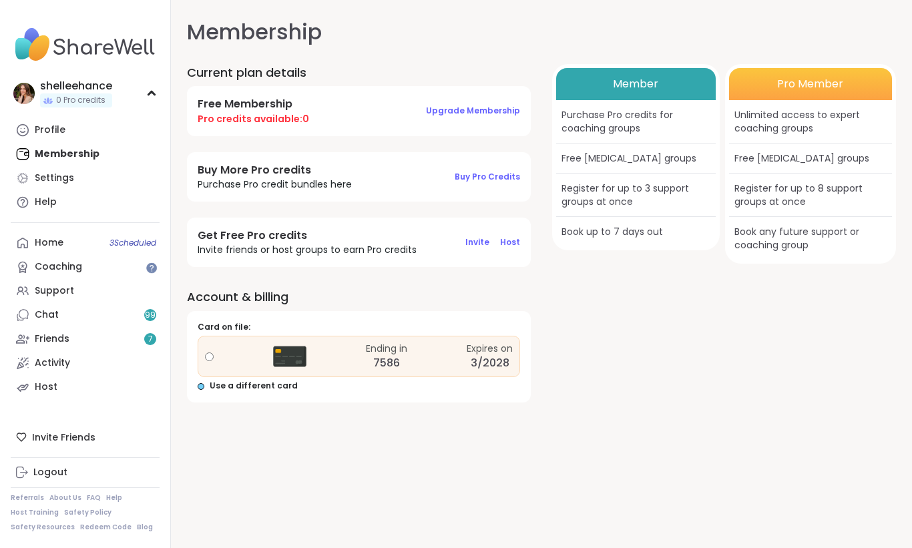
click at [261, 386] on span "Use a different card" at bounding box center [254, 385] width 88 height 11
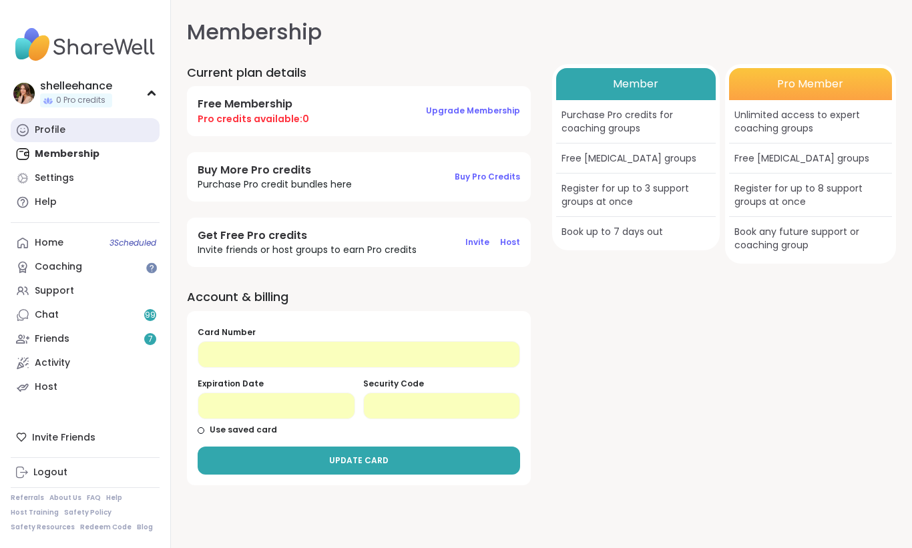
click at [97, 129] on link "Profile" at bounding box center [85, 130] width 149 height 24
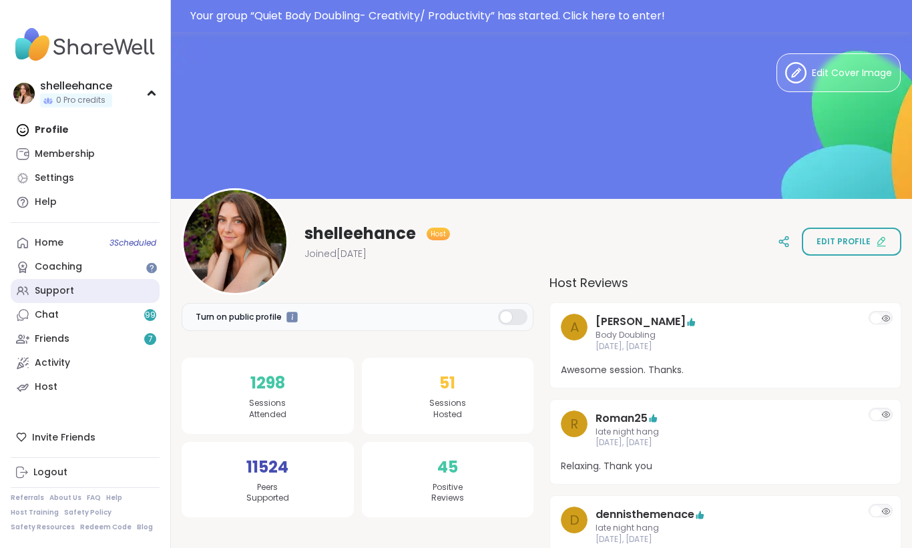
click at [115, 294] on link "Support" at bounding box center [85, 291] width 149 height 24
